Goal: Navigation & Orientation: Find specific page/section

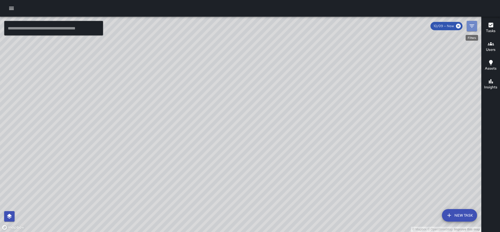
click at [470, 27] on icon "Filters" at bounding box center [472, 26] width 6 height 6
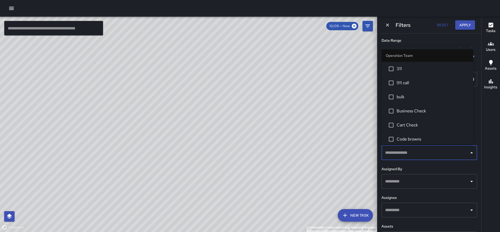
click at [422, 152] on input "text" at bounding box center [425, 153] width 83 height 10
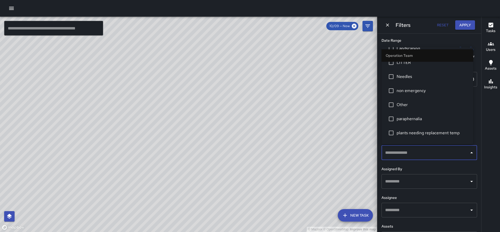
scroll to position [247, 0]
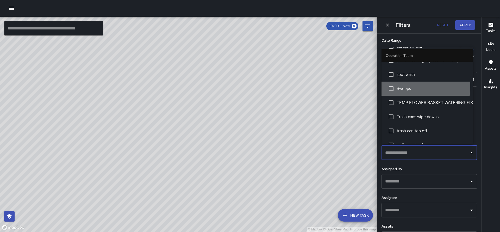
click at [407, 86] on span "Sweeps" at bounding box center [433, 88] width 72 height 6
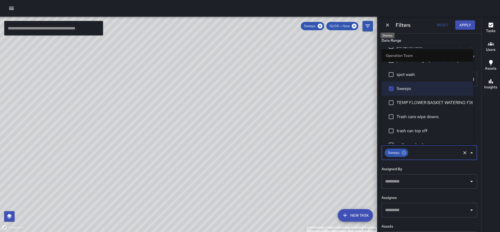
click at [387, 24] on icon "Dismiss" at bounding box center [387, 24] width 3 height 3
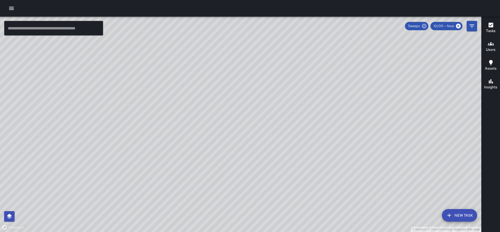
click at [426, 26] on icon at bounding box center [424, 26] width 5 height 5
click at [493, 46] on icon "button" at bounding box center [491, 44] width 6 height 6
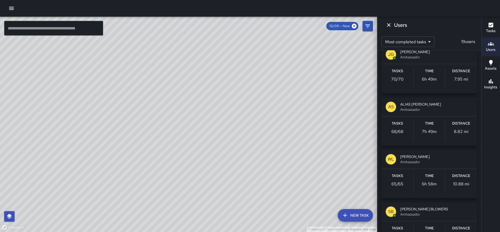
scroll to position [84, 0]
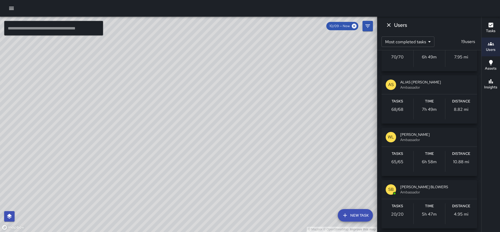
click at [422, 188] on span "[PERSON_NAME] BLOWERS" at bounding box center [436, 186] width 73 height 5
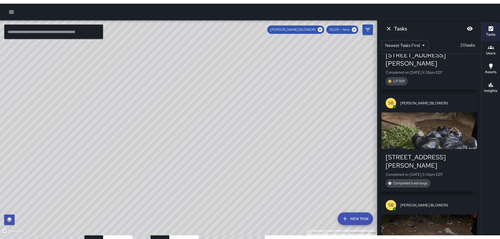
scroll to position [201, 0]
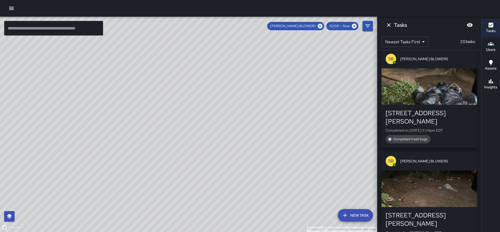
click at [416, 170] on div "button" at bounding box center [430, 188] width 96 height 36
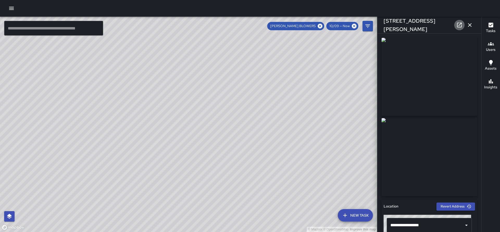
click at [461, 27] on icon at bounding box center [459, 25] width 5 height 5
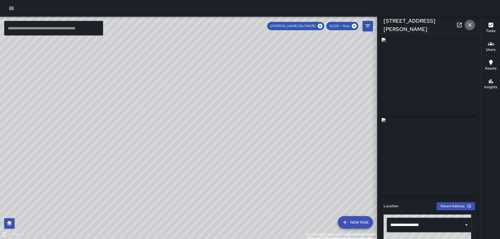
click at [470, 26] on icon "button" at bounding box center [470, 25] width 6 height 6
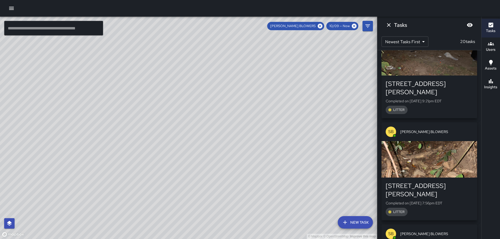
scroll to position [331, 0]
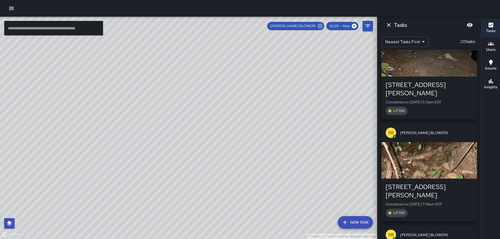
click at [321, 27] on icon at bounding box center [320, 26] width 5 height 5
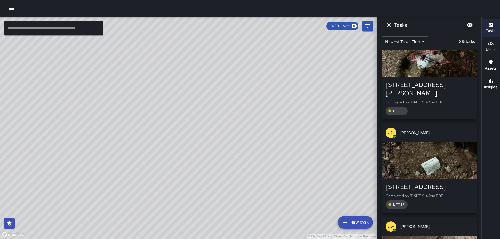
drag, startPoint x: 314, startPoint y: 76, endPoint x: 89, endPoint y: 109, distance: 227.8
click at [89, 109] on div "© Mapbox © OpenStreetMap Improve this map" at bounding box center [188, 128] width 377 height 222
click at [391, 25] on icon "Dismiss" at bounding box center [389, 25] width 6 height 6
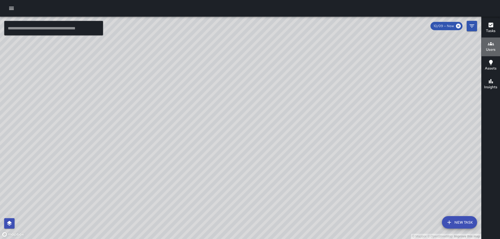
click at [491, 49] on h6 "Users" at bounding box center [491, 50] width 10 height 6
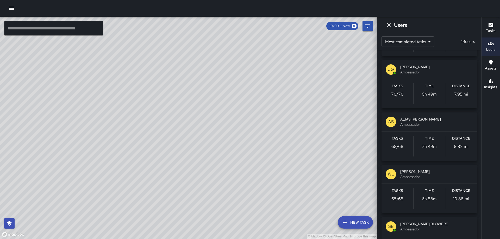
scroll to position [173, 0]
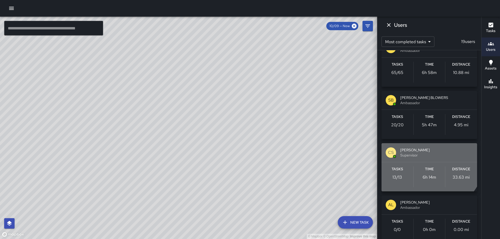
click at [419, 151] on span "Christopher Sherbert" at bounding box center [436, 149] width 73 height 5
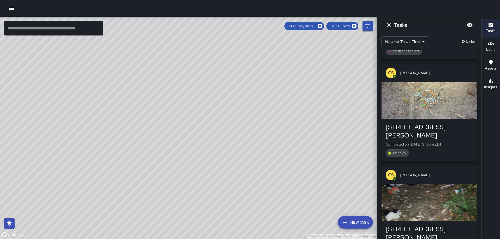
scroll to position [197, 0]
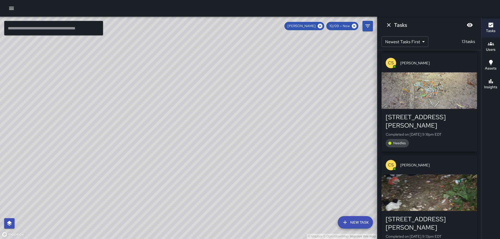
click at [421, 175] on div "button" at bounding box center [430, 193] width 96 height 36
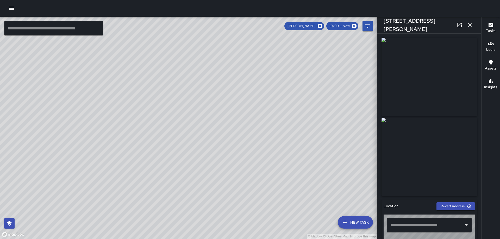
type input "**********"
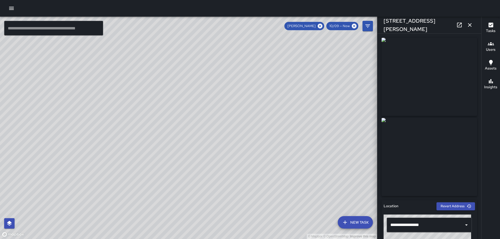
click at [459, 26] on icon at bounding box center [459, 25] width 5 height 5
drag, startPoint x: 281, startPoint y: 70, endPoint x: 43, endPoint y: 88, distance: 238.5
click at [43, 88] on div "© Mapbox © OpenStreetMap Improve this map" at bounding box center [188, 128] width 377 height 222
drag, startPoint x: 123, startPoint y: 106, endPoint x: 134, endPoint y: 121, distance: 18.7
click at [134, 121] on div "© Mapbox © OpenStreetMap Improve this map" at bounding box center [188, 128] width 377 height 222
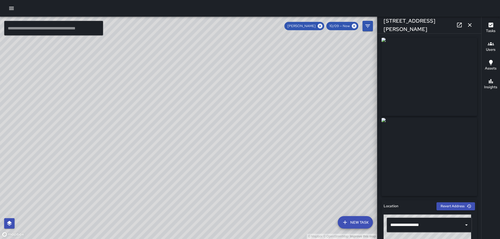
click at [468, 25] on icon "button" at bounding box center [470, 25] width 6 height 6
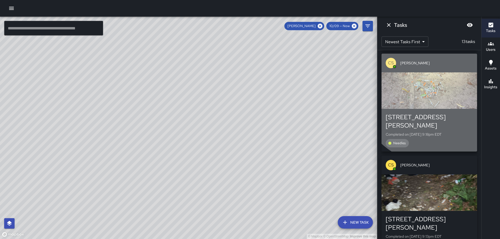
click at [434, 78] on div "button" at bounding box center [430, 90] width 96 height 36
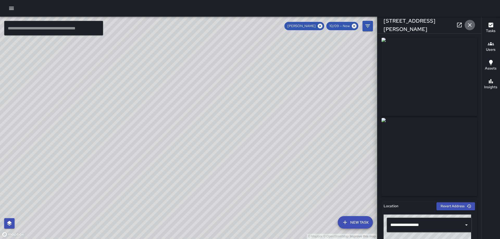
click at [470, 27] on icon "button" at bounding box center [470, 25] width 6 height 6
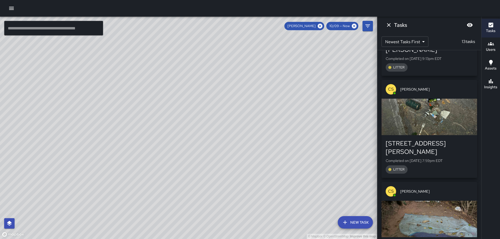
scroll to position [379, 0]
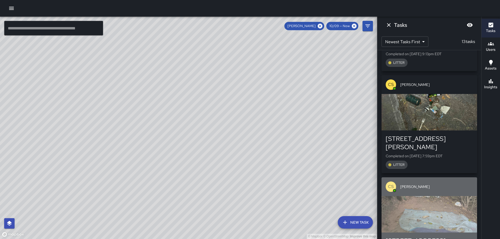
click at [416, 196] on div "button" at bounding box center [430, 214] width 96 height 36
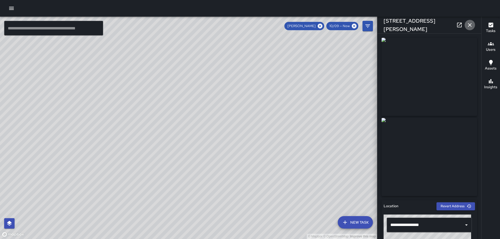
click at [470, 25] on icon "button" at bounding box center [470, 25] width 4 height 4
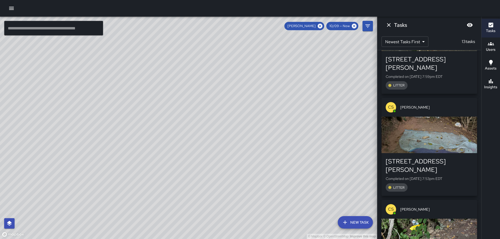
scroll to position [494, 0]
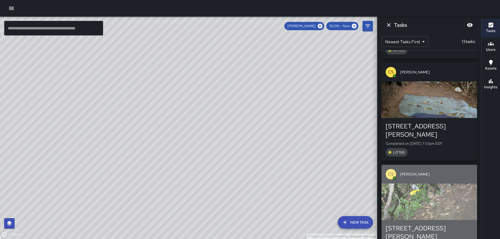
click at [442, 184] on div "button" at bounding box center [430, 202] width 96 height 36
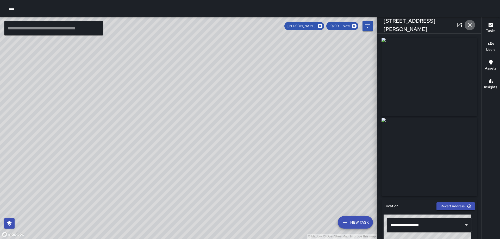
click at [470, 26] on icon "button" at bounding box center [470, 25] width 6 height 6
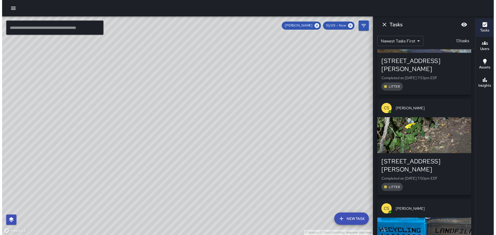
scroll to position [576, 0]
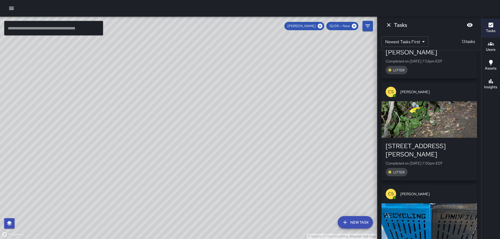
click at [431, 203] on div "button" at bounding box center [430, 221] width 96 height 36
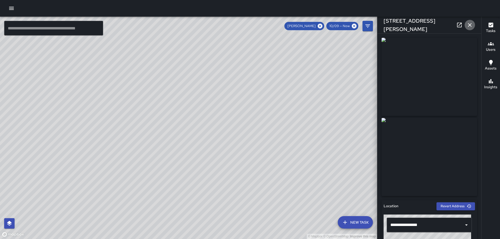
click at [468, 26] on icon "button" at bounding box center [470, 25] width 6 height 6
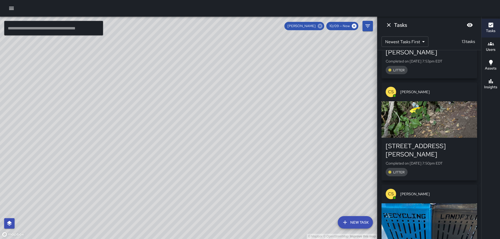
click at [322, 28] on icon at bounding box center [320, 26] width 6 height 6
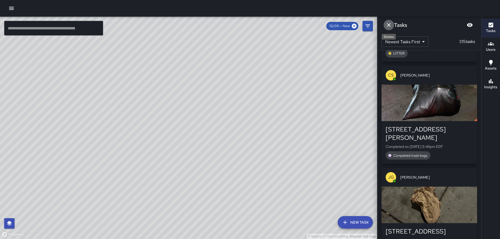
click at [388, 25] on icon "Dismiss" at bounding box center [389, 25] width 6 height 6
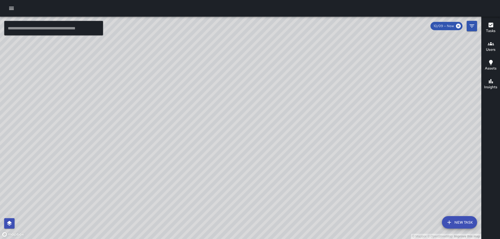
drag, startPoint x: 438, startPoint y: 108, endPoint x: 299, endPoint y: 126, distance: 139.5
click at [299, 126] on div "© Mapbox © OpenStreetMap Improve this map" at bounding box center [240, 128] width 481 height 222
drag, startPoint x: 299, startPoint y: 150, endPoint x: 310, endPoint y: 135, distance: 18.6
click at [310, 135] on div "© Mapbox © OpenStreetMap Improve this map" at bounding box center [240, 128] width 481 height 222
click at [12, 11] on icon "button" at bounding box center [11, 8] width 6 height 6
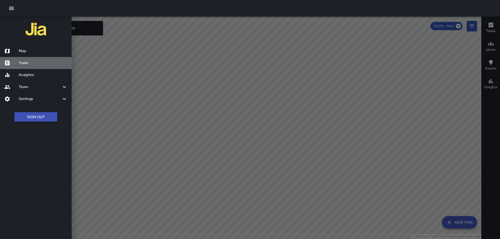
click at [24, 63] on h6 "Tasks" at bounding box center [43, 63] width 49 height 6
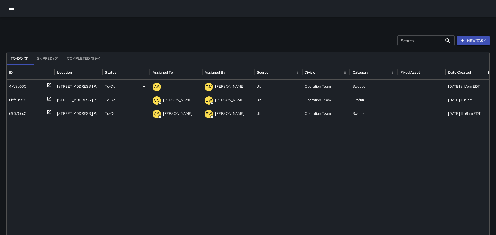
click at [50, 85] on icon at bounding box center [49, 85] width 5 height 5
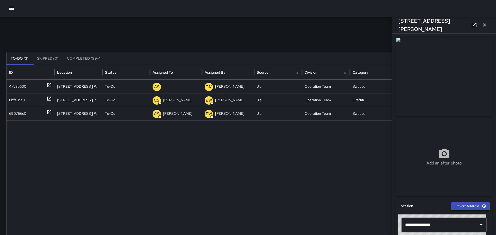
click at [485, 28] on button "button" at bounding box center [485, 25] width 10 height 10
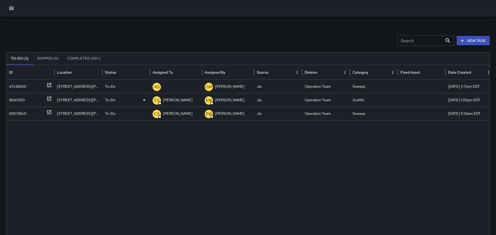
click at [172, 100] on p "Christopher Sherbert" at bounding box center [177, 100] width 29 height 13
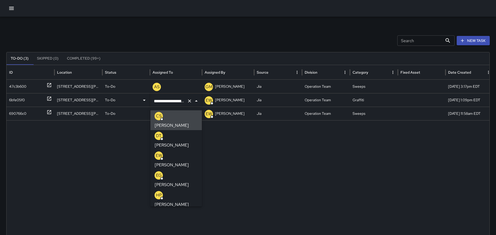
scroll to position [0, 11]
click at [177, 142] on p "DAVID TAYLOR" at bounding box center [172, 145] width 34 height 6
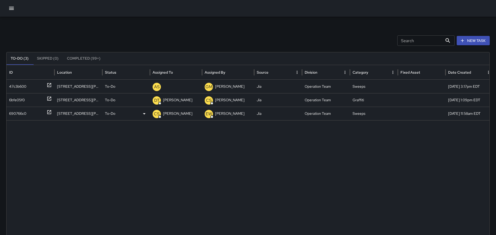
click at [179, 116] on p "Christopher Sherbert" at bounding box center [177, 113] width 29 height 13
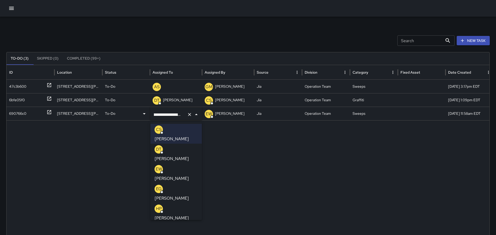
click at [178, 156] on p "DAVID TAYLOR" at bounding box center [172, 159] width 34 height 6
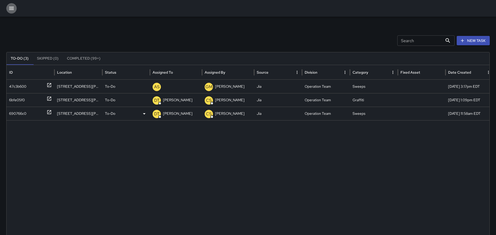
click at [13, 9] on icon "button" at bounding box center [11, 8] width 6 height 6
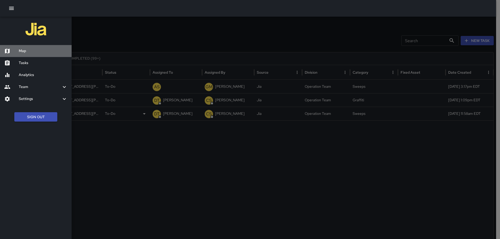
click at [28, 50] on h6 "Map" at bounding box center [43, 51] width 49 height 6
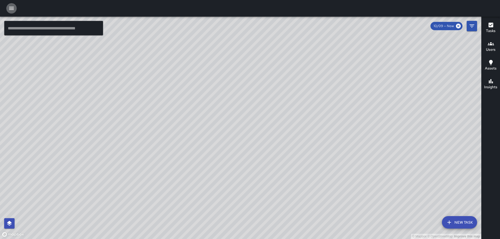
click at [12, 9] on icon "button" at bounding box center [11, 8] width 5 height 3
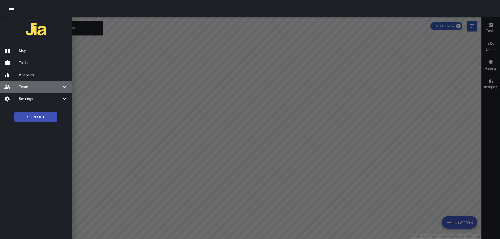
click at [29, 88] on h6 "Team" at bounding box center [40, 87] width 42 height 6
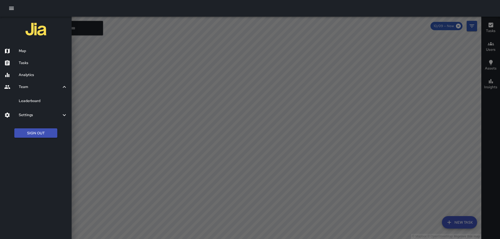
click at [31, 98] on h6 "Leaderboard" at bounding box center [43, 101] width 49 height 6
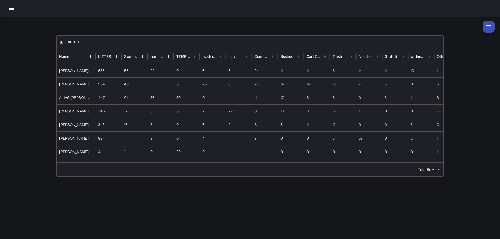
click at [11, 9] on icon "button" at bounding box center [11, 8] width 5 height 3
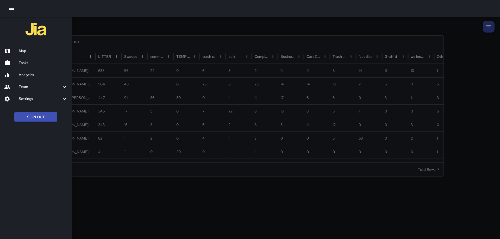
click at [26, 50] on h6 "Map" at bounding box center [43, 51] width 49 height 6
